Goal: Task Accomplishment & Management: Manage account settings

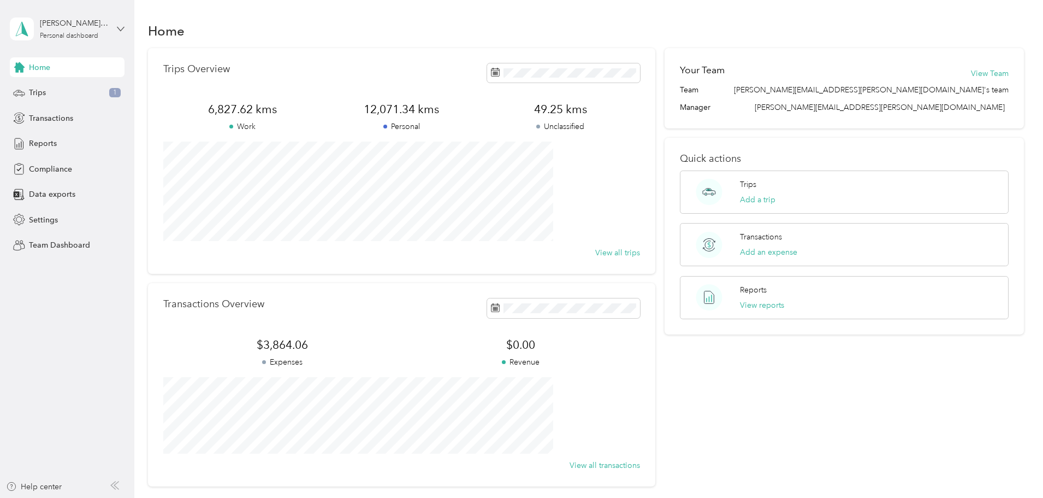
click at [118, 28] on icon at bounding box center [121, 29] width 8 height 8
click at [76, 87] on div "Team dashboard" at bounding box center [49, 87] width 58 height 11
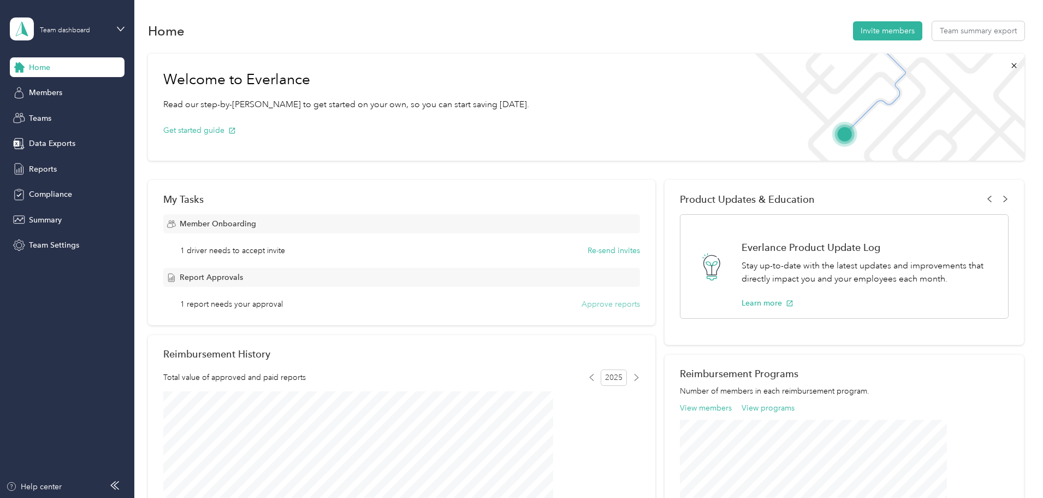
click at [590, 308] on button "Approve reports" at bounding box center [611, 303] width 58 height 11
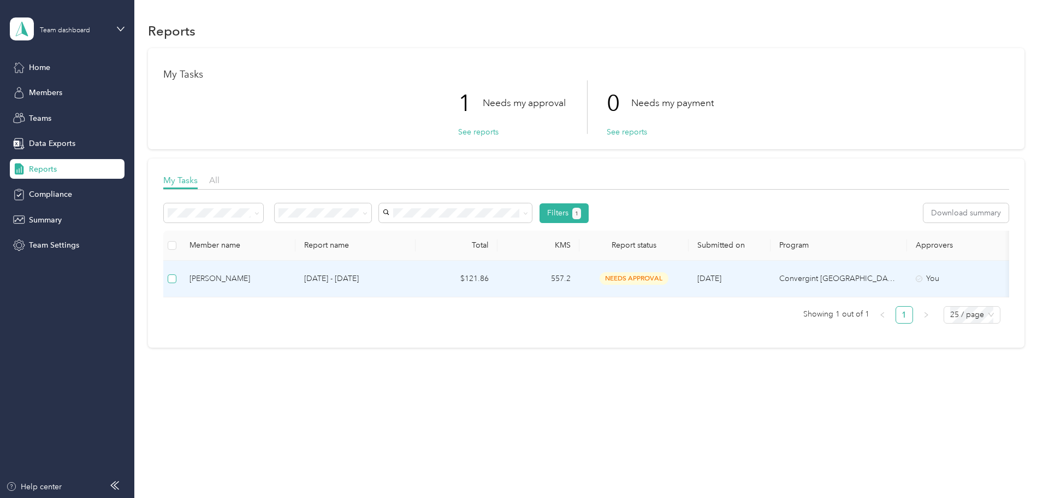
click at [176, 273] on label at bounding box center [172, 279] width 9 height 12
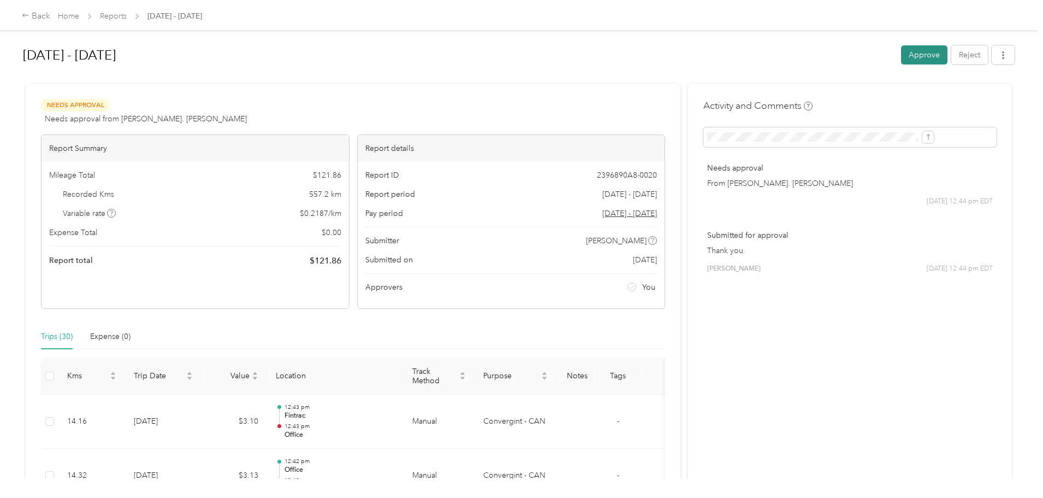
click at [901, 47] on button "Approve" at bounding box center [924, 54] width 46 height 19
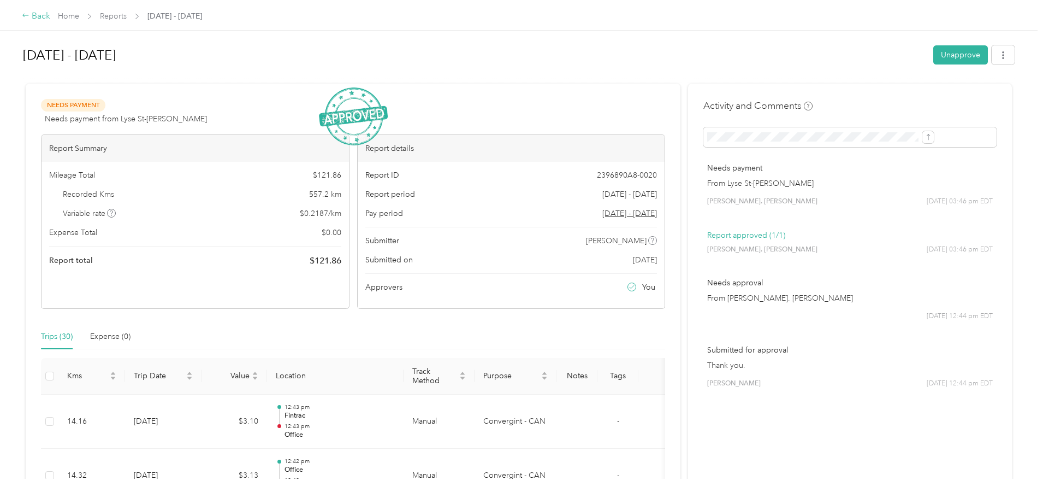
click at [50, 15] on div "Back" at bounding box center [36, 16] width 28 height 13
